Goal: Task Accomplishment & Management: Manage account settings

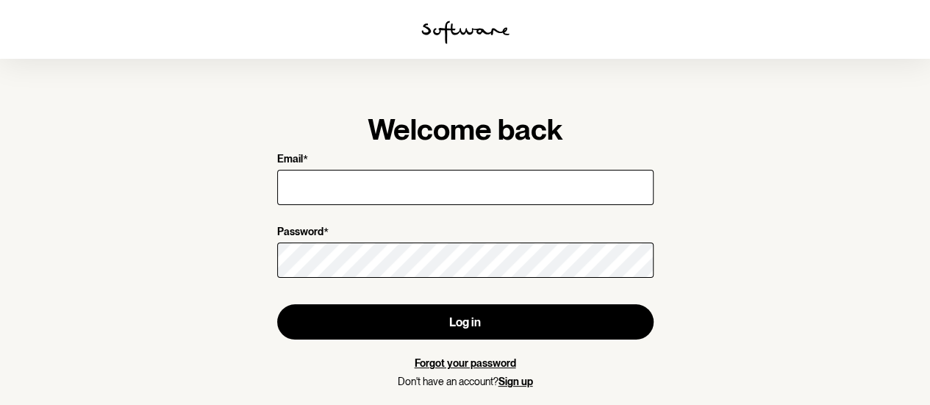
click at [572, 193] on input "Email *" at bounding box center [465, 187] width 376 height 35
type input "[EMAIL_ADDRESS][DOMAIN_NAME]"
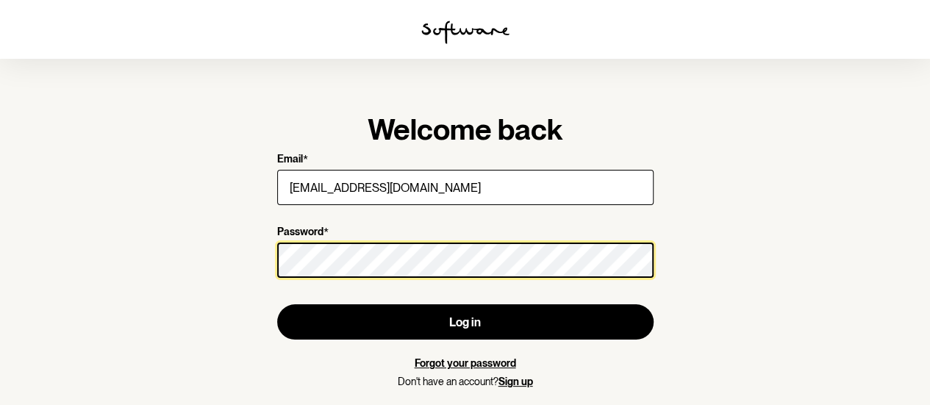
click at [277, 304] on button "Log in" at bounding box center [465, 321] width 376 height 35
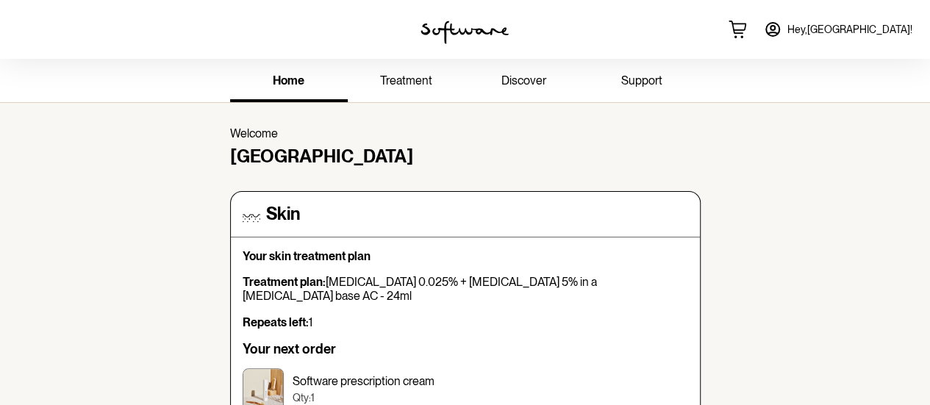
click at [886, 33] on span "Hey, [GEOGRAPHIC_DATA] !" at bounding box center [849, 30] width 125 height 12
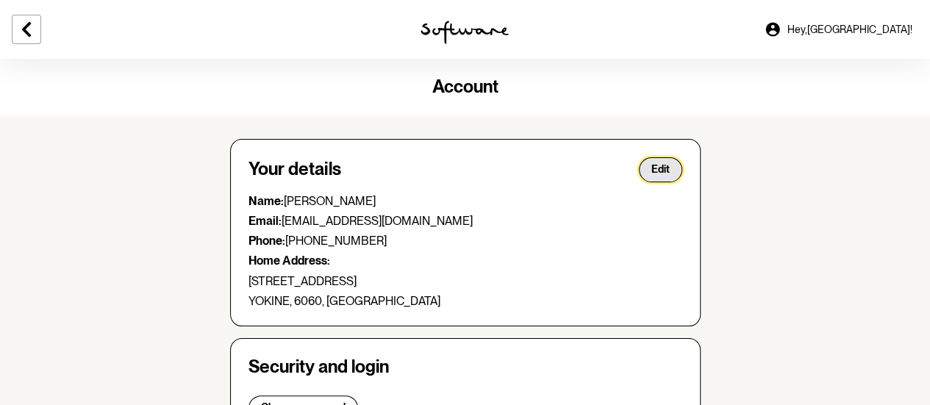
click at [661, 165] on span "Edit" at bounding box center [660, 169] width 18 height 12
select select "WA"
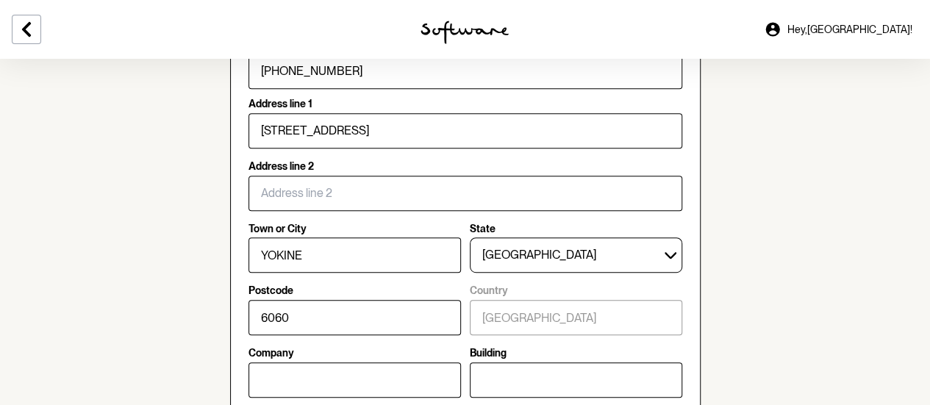
scroll to position [301, 0]
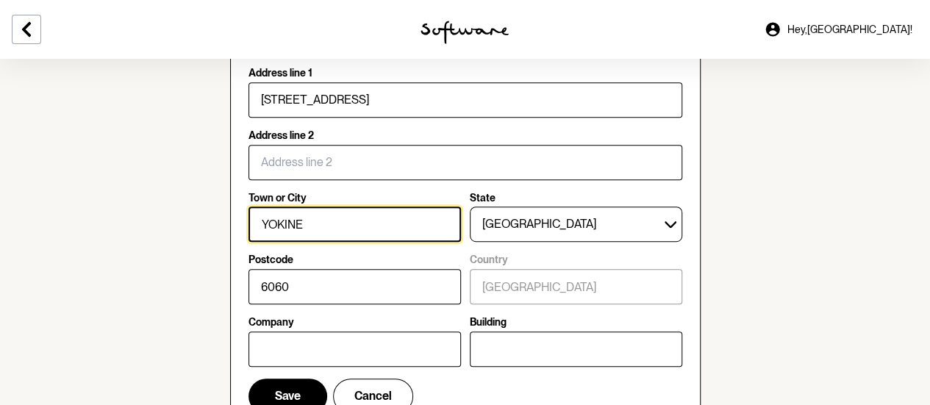
click at [364, 226] on input "YOKINE" at bounding box center [354, 224] width 212 height 35
type input "Y"
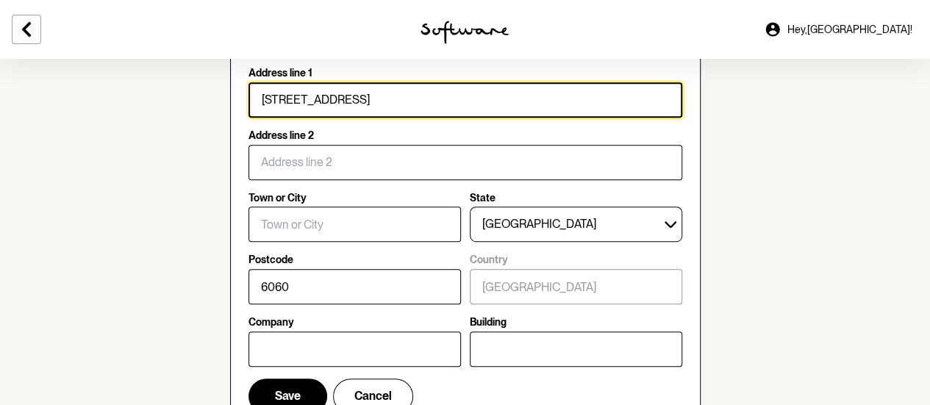
click at [415, 105] on input "[STREET_ADDRESS]" at bounding box center [465, 99] width 434 height 35
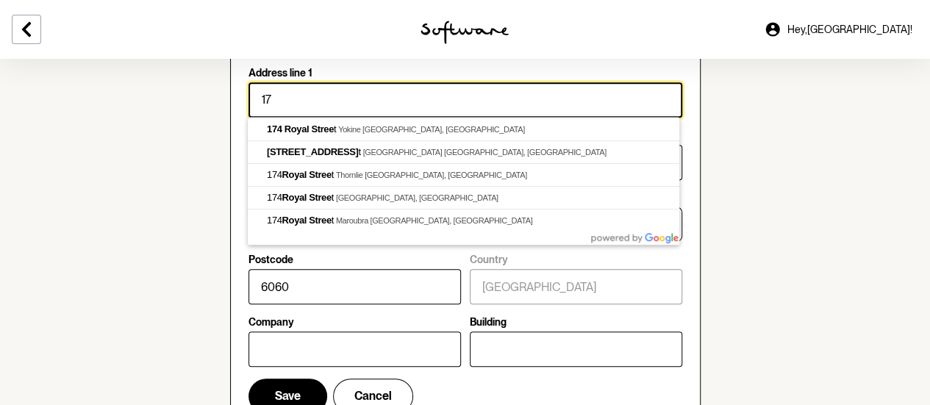
type input "1"
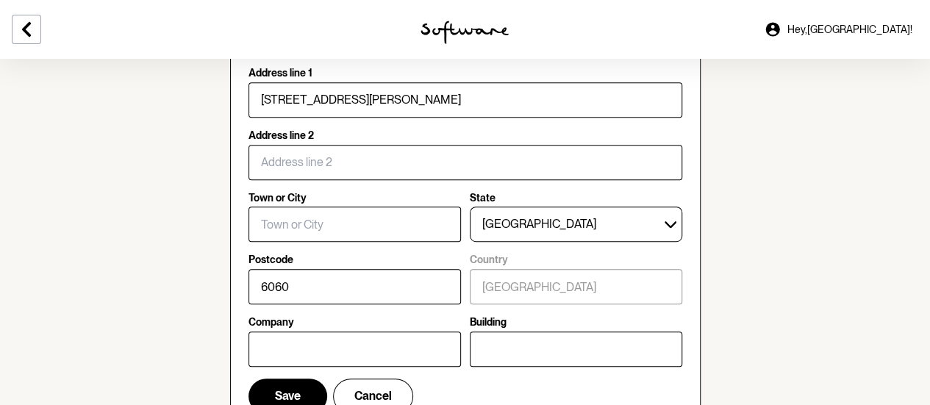
type input "2"
type input "[STREET_ADDRESS][PERSON_NAME]"
type input "Subiaco"
type input "6008"
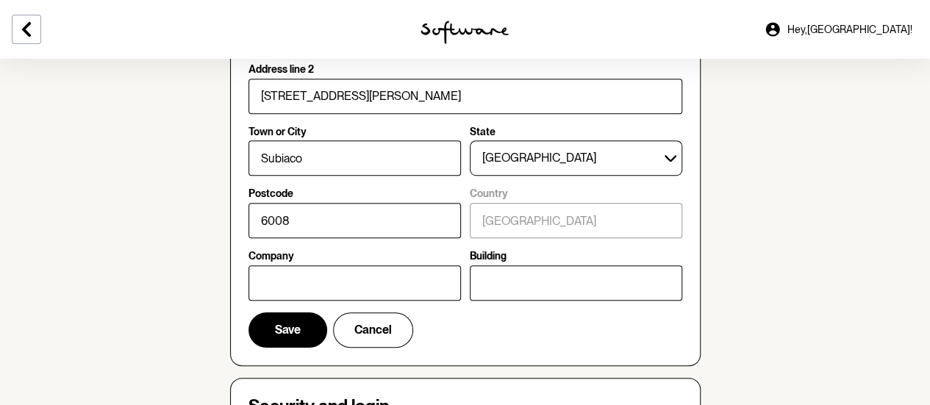
scroll to position [376, 0]
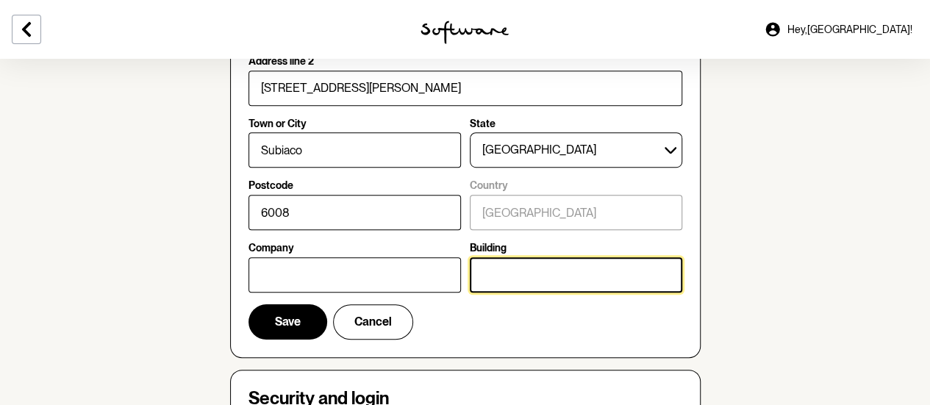
click at [617, 268] on input "Building" at bounding box center [576, 274] width 212 height 35
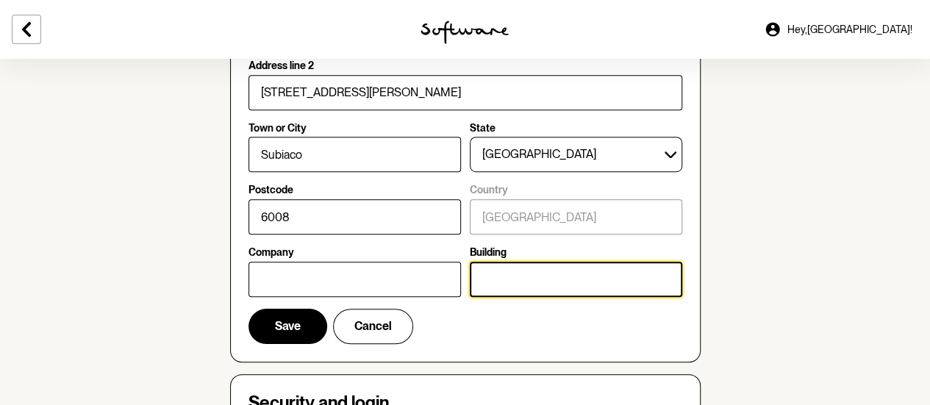
scroll to position [394, 0]
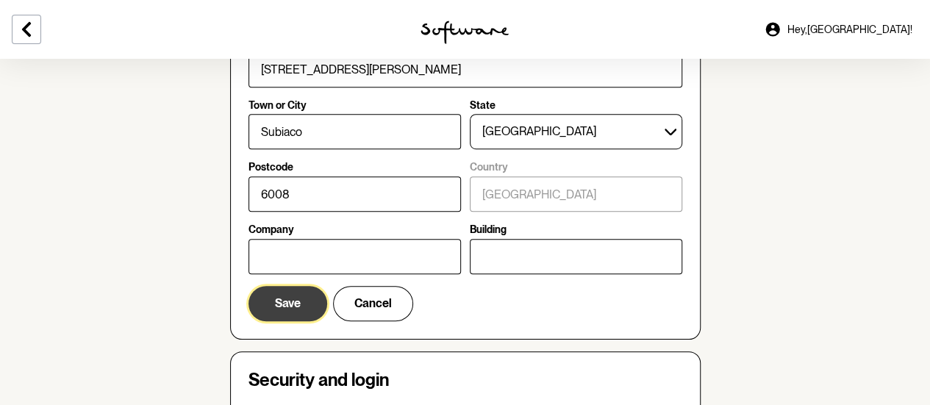
click at [302, 304] on button "Save" at bounding box center [287, 303] width 79 height 35
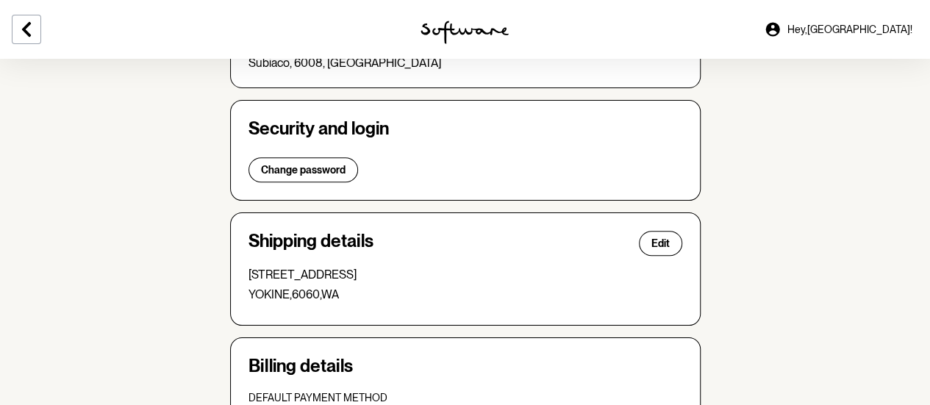
scroll to position [303, 0]
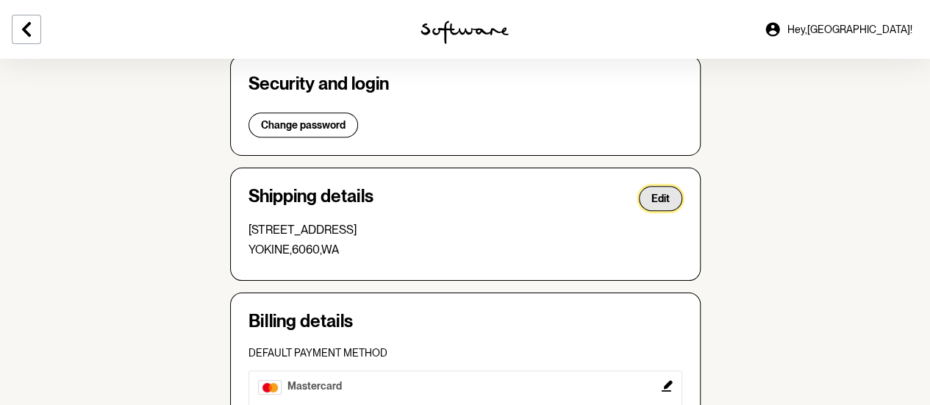
click at [653, 204] on button "Edit" at bounding box center [660, 198] width 43 height 25
select select "WA"
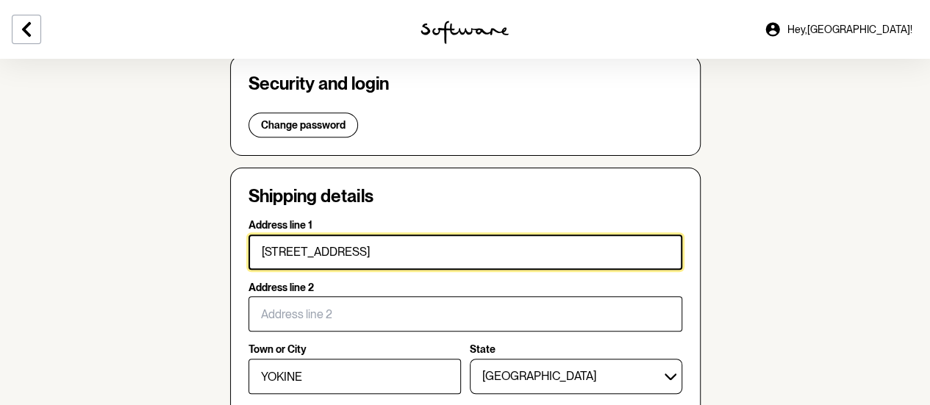
click at [514, 254] on input "[STREET_ADDRESS]" at bounding box center [465, 251] width 434 height 35
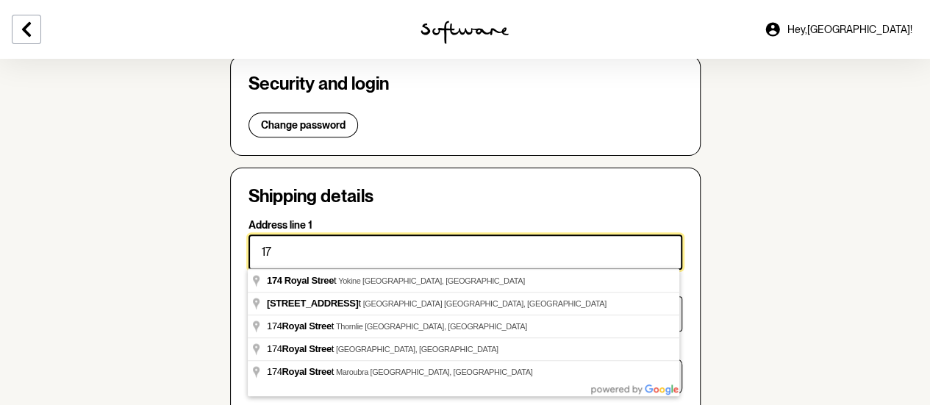
type input "1"
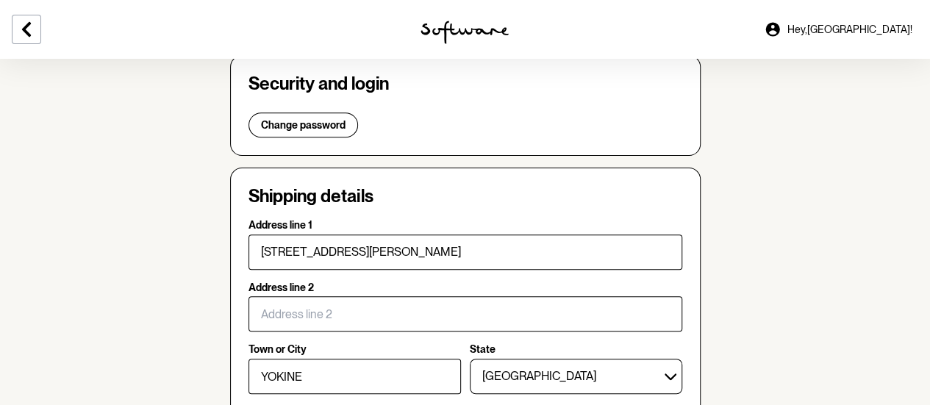
type input "2"
type input "[STREET_ADDRESS][PERSON_NAME]"
type input "Subiaco"
type input "6008"
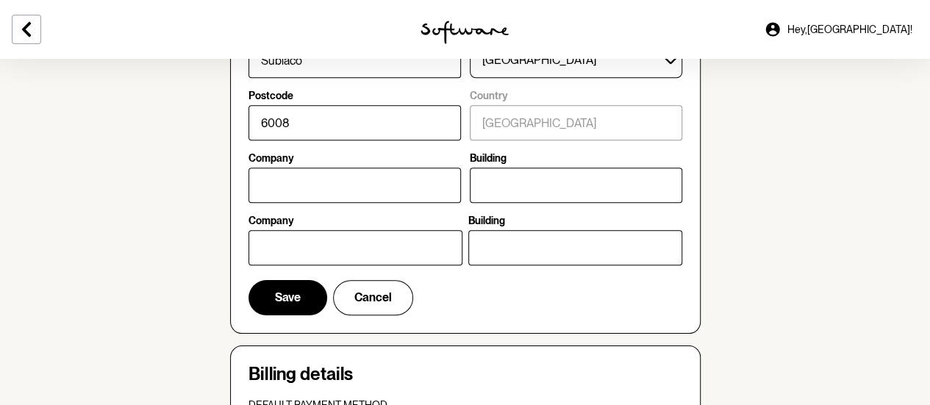
scroll to position [627, 0]
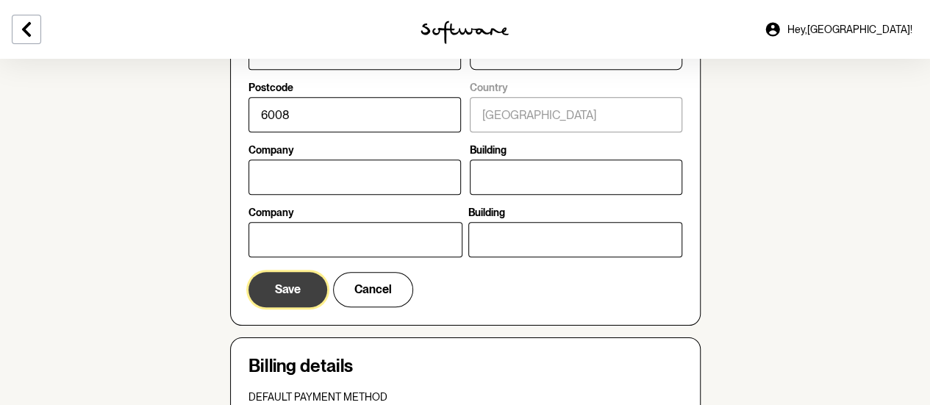
click at [300, 289] on span "Save" at bounding box center [288, 289] width 26 height 14
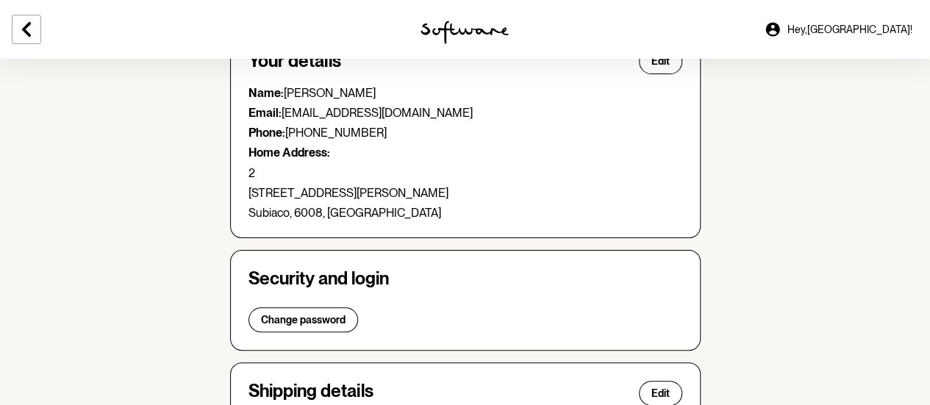
scroll to position [0, 0]
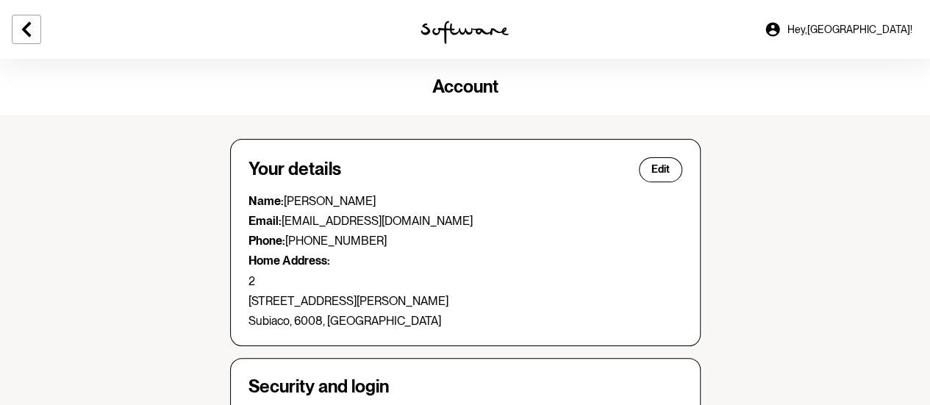
click at [476, 26] on img at bounding box center [464, 33] width 88 height 24
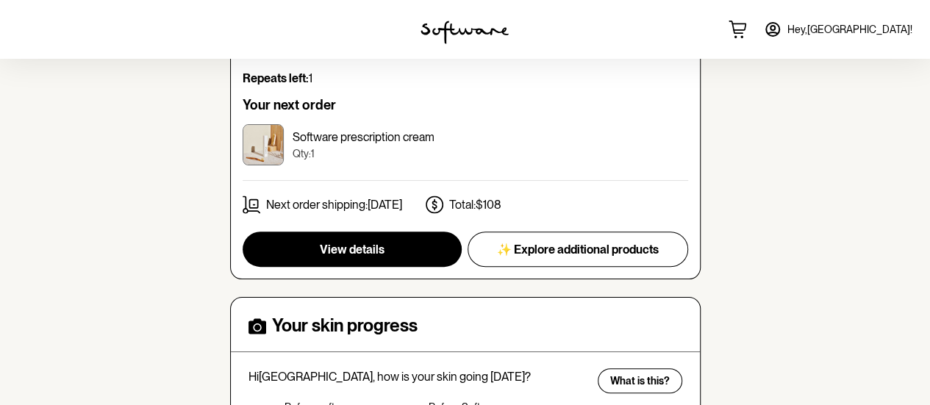
scroll to position [231, 0]
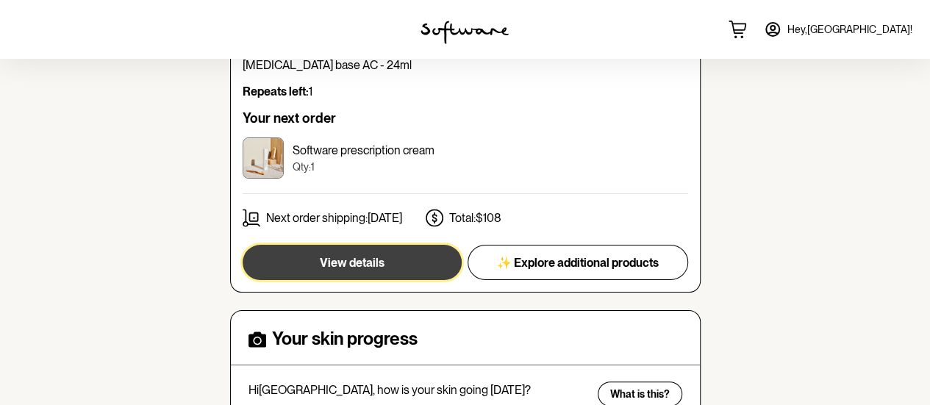
click at [418, 254] on button "View details" at bounding box center [352, 262] width 219 height 35
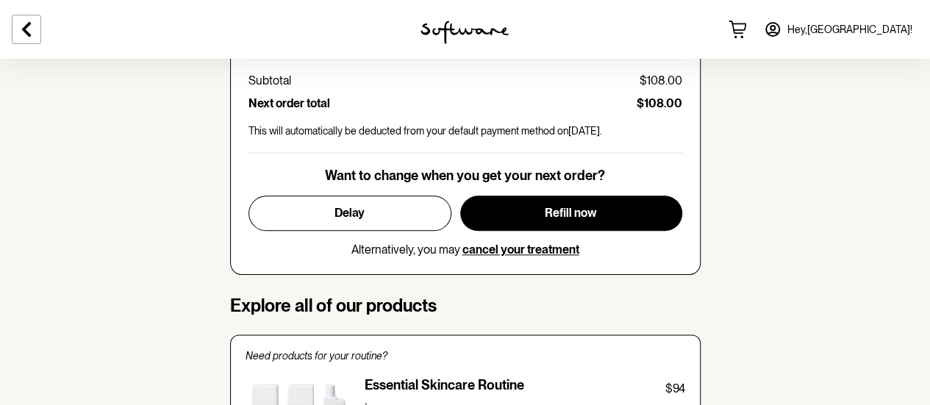
scroll to position [797, 0]
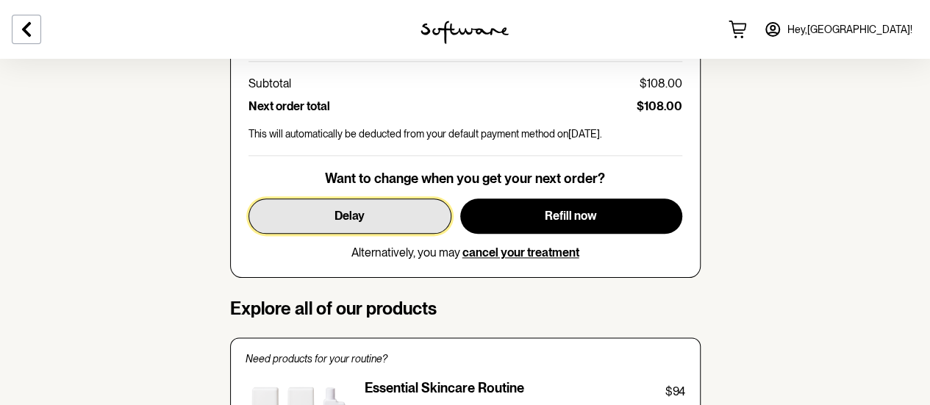
click at [376, 212] on button "Delay" at bounding box center [349, 215] width 203 height 35
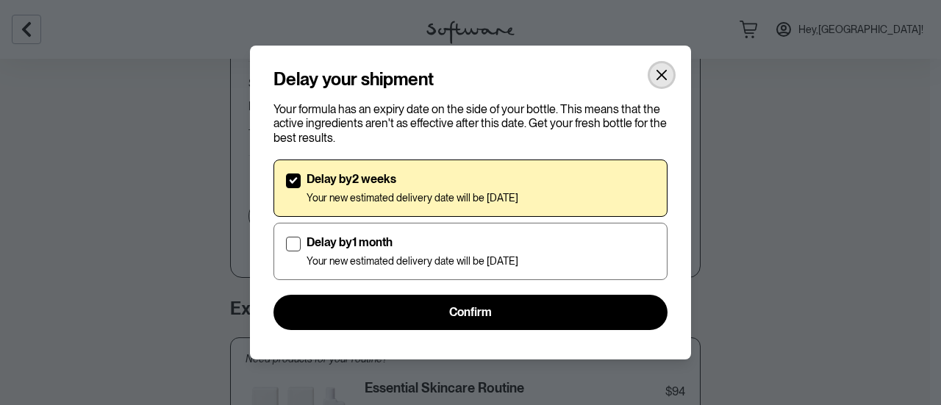
click at [664, 73] on icon "Close" at bounding box center [661, 75] width 10 height 10
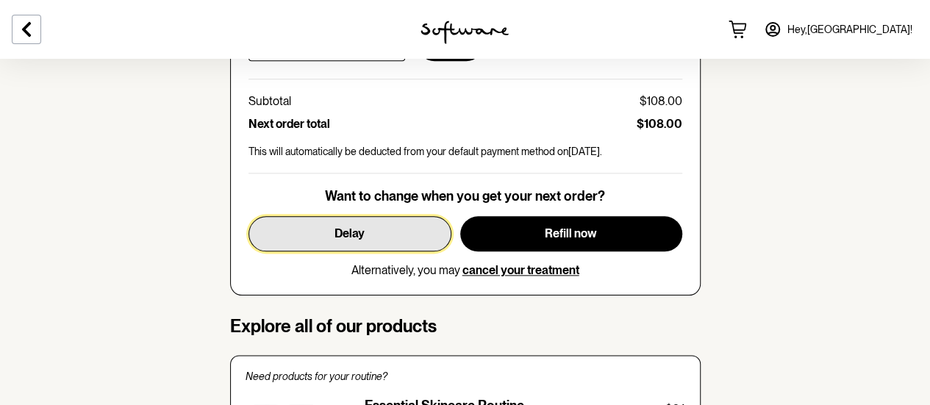
scroll to position [776, 0]
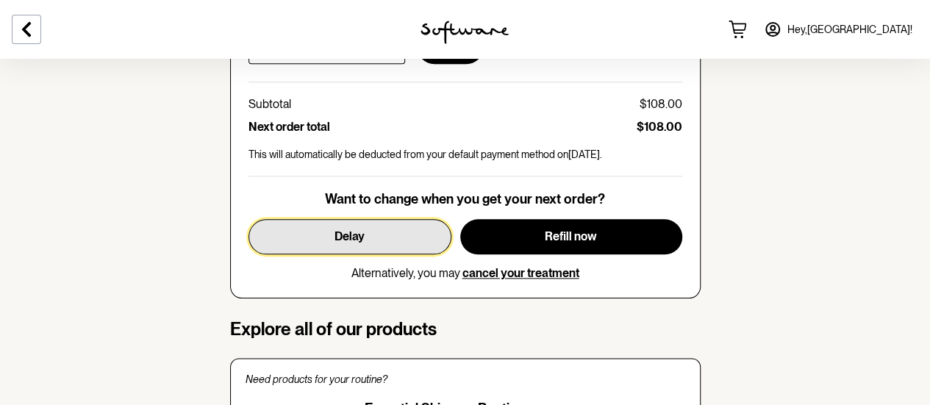
click at [384, 240] on button "Delay" at bounding box center [349, 236] width 203 height 35
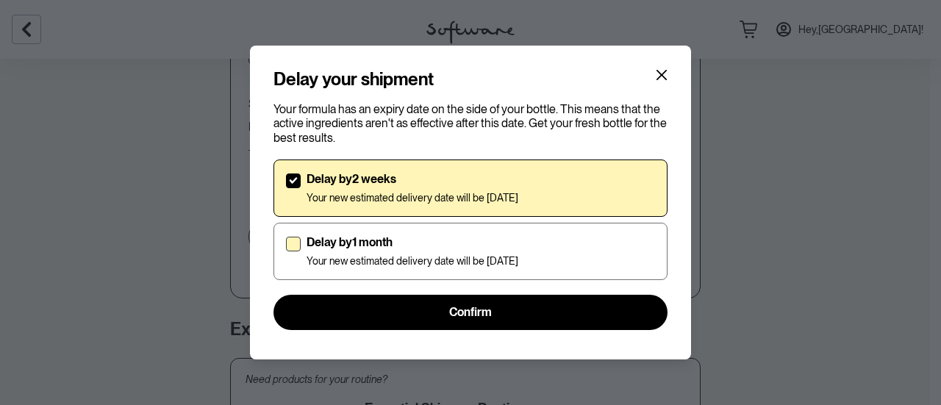
click at [354, 245] on p "Delay by 1 month" at bounding box center [412, 242] width 212 height 14
click at [286, 251] on input "Delay by 1 month Your new estimated delivery date will be [DATE]" at bounding box center [285, 251] width 1 height 1
checkbox input "true"
checkbox input "false"
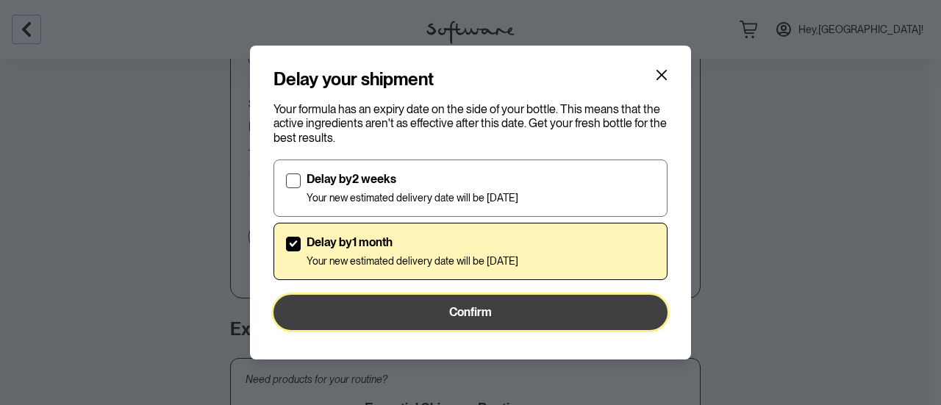
click at [484, 312] on span "Confirm" at bounding box center [470, 312] width 43 height 14
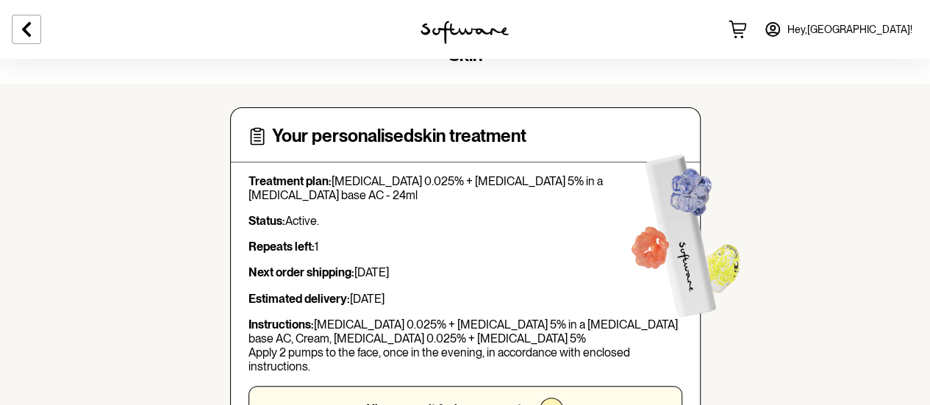
scroll to position [0, 0]
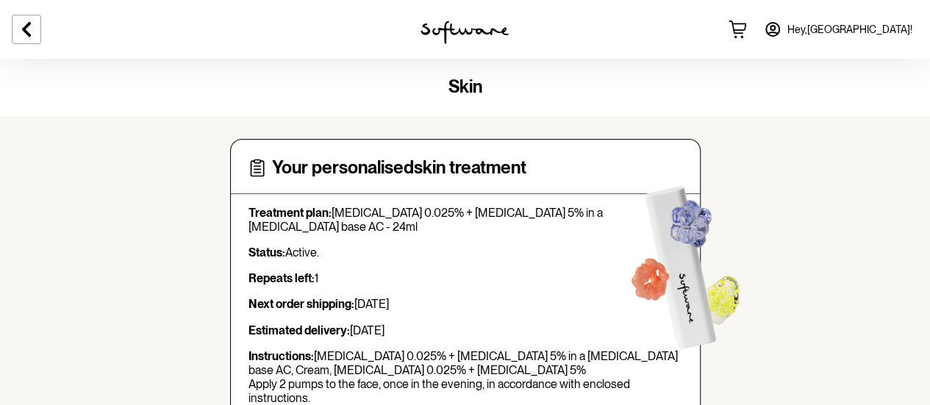
click at [891, 36] on link "Hey, [GEOGRAPHIC_DATA] !" at bounding box center [838, 29] width 166 height 35
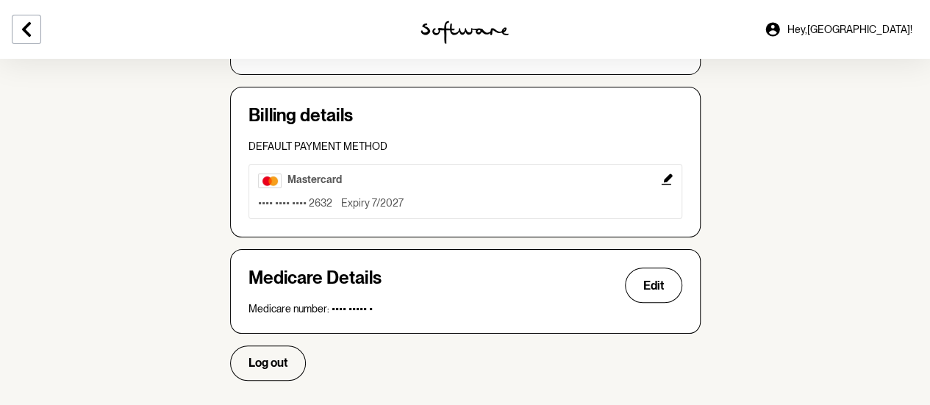
scroll to position [548, 0]
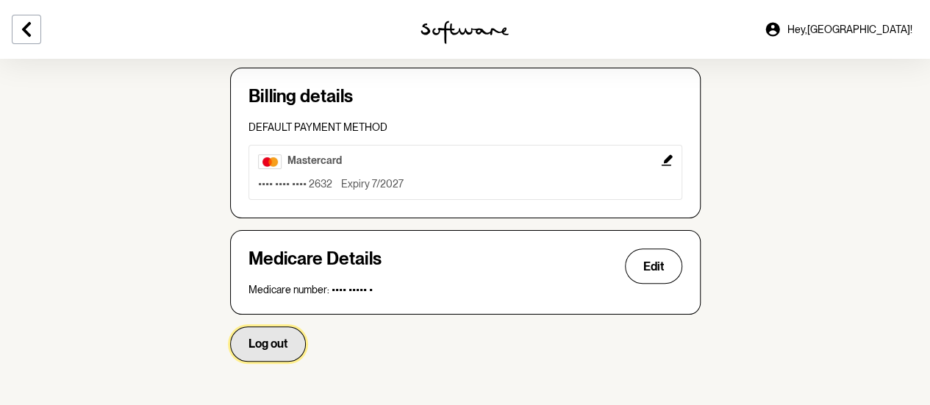
click at [270, 340] on span "Log out" at bounding box center [267, 344] width 39 height 14
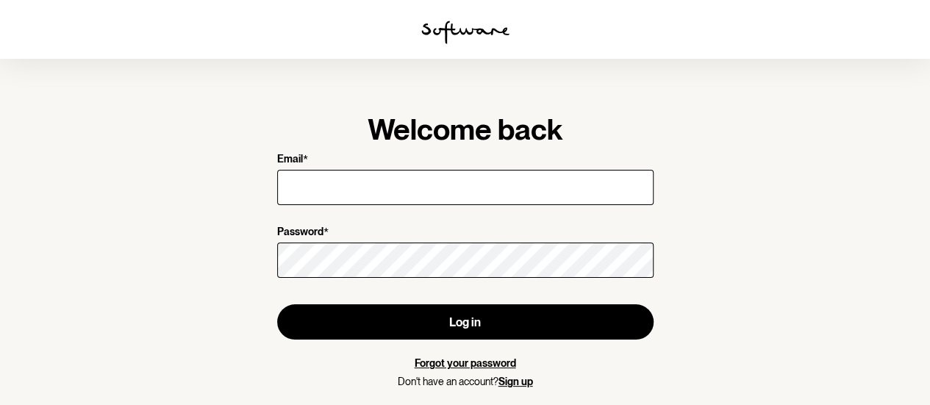
type input "[EMAIL_ADDRESS][DOMAIN_NAME]"
